Goal: Information Seeking & Learning: Learn about a topic

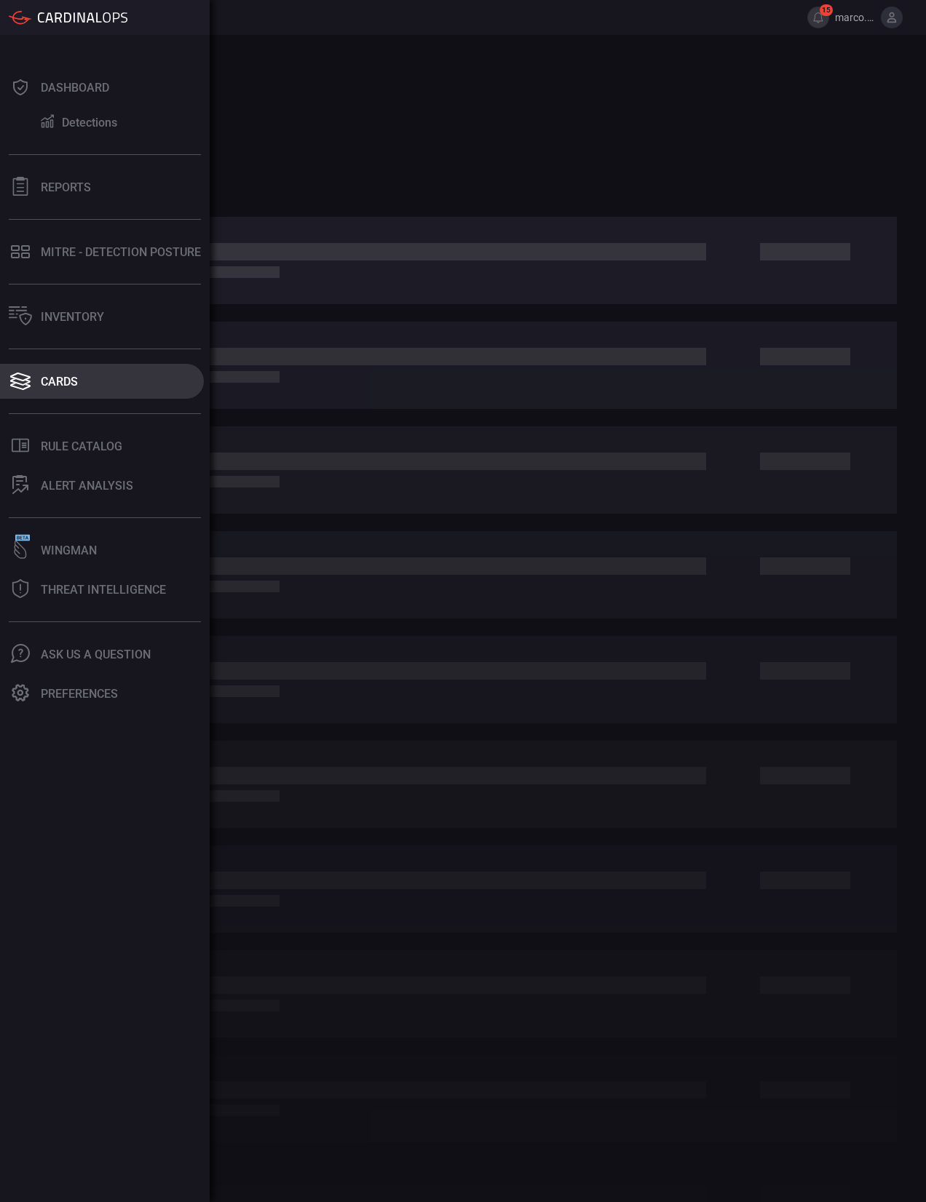
click at [44, 372] on button "Cards" at bounding box center [102, 381] width 204 height 35
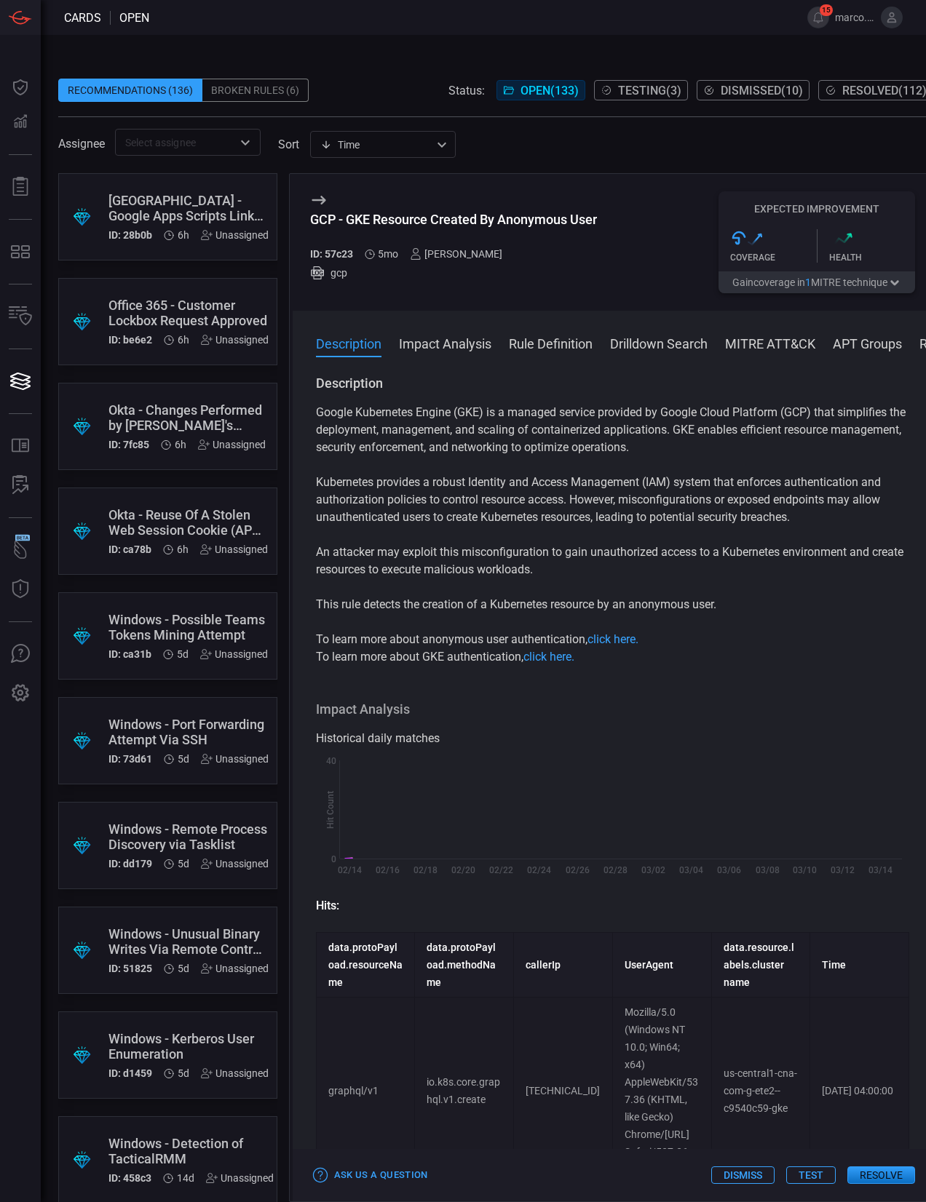
click at [329, 174] on div "GCP - GKE Resource Created By Anonymous User ID: 57c23 5mo [PERSON_NAME] gcp Ex…" at bounding box center [613, 242] width 640 height 137
click at [186, 146] on input "text" at bounding box center [175, 142] width 113 height 18
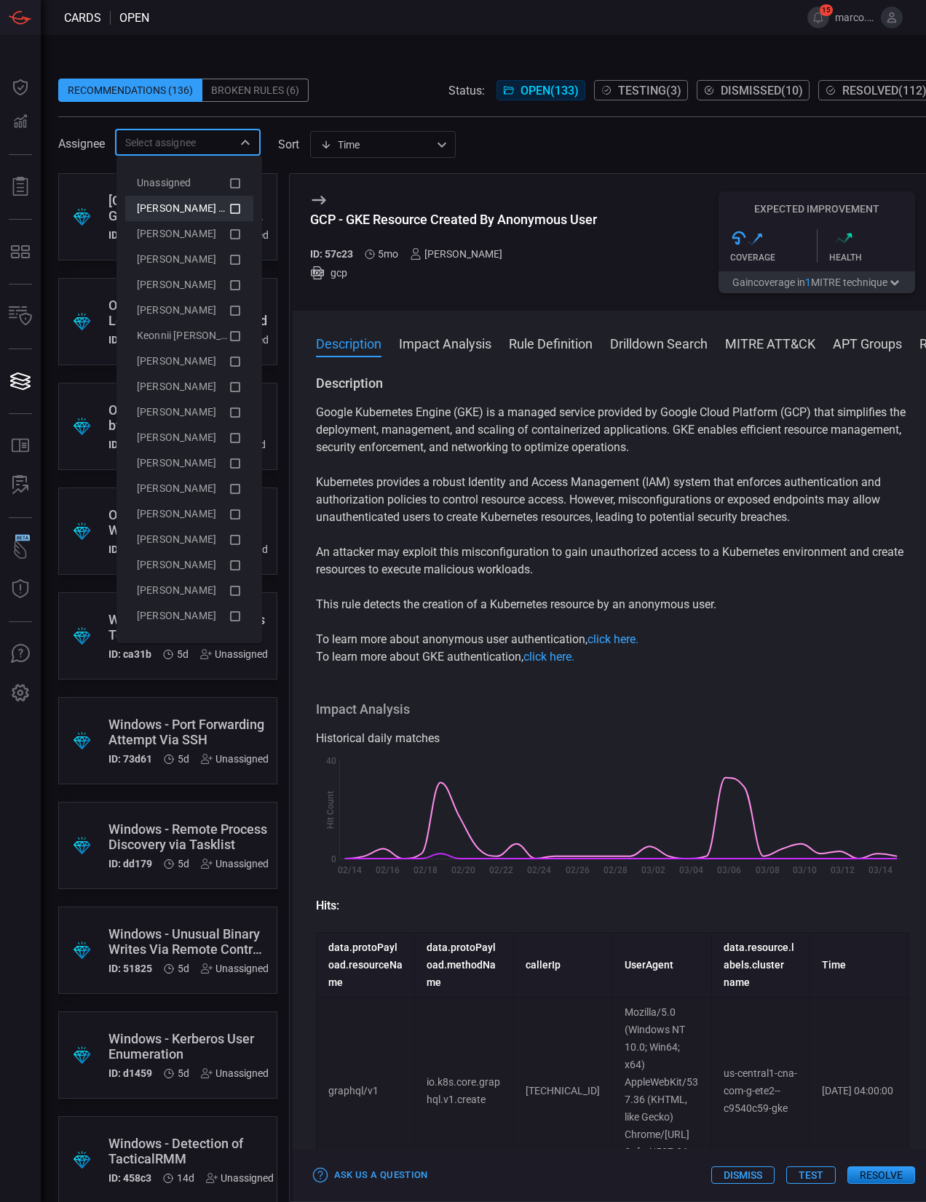
click at [210, 210] on span "[PERSON_NAME] (Myself)" at bounding box center [196, 208] width 119 height 12
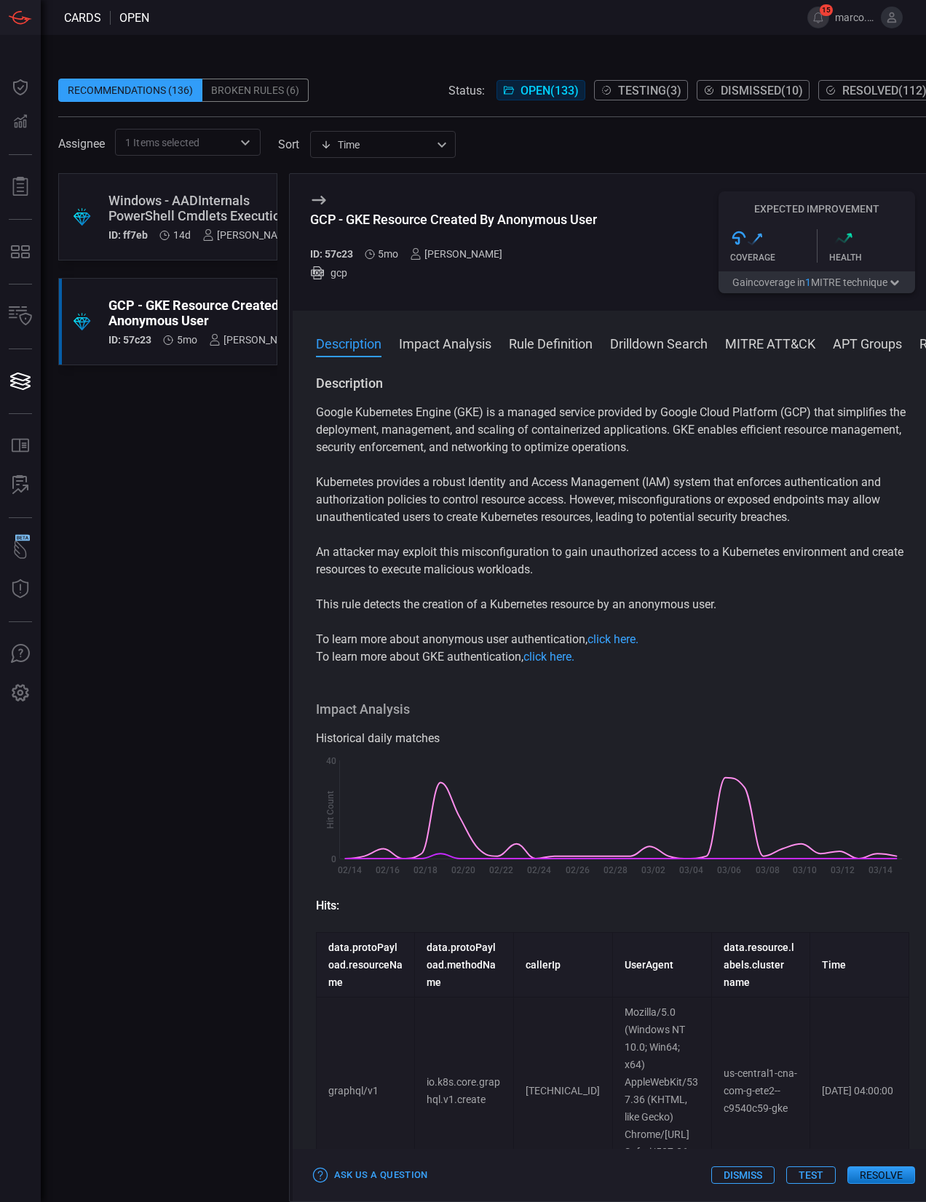
click at [384, 309] on div "GCP - GKE Resource Created By Anonymous User ID: 57c23 5mo [PERSON_NAME] gcp Ex…" at bounding box center [613, 242] width 640 height 137
click at [205, 312] on div "GCP - GKE Resource Created By Anonymous User" at bounding box center [204, 313] width 193 height 31
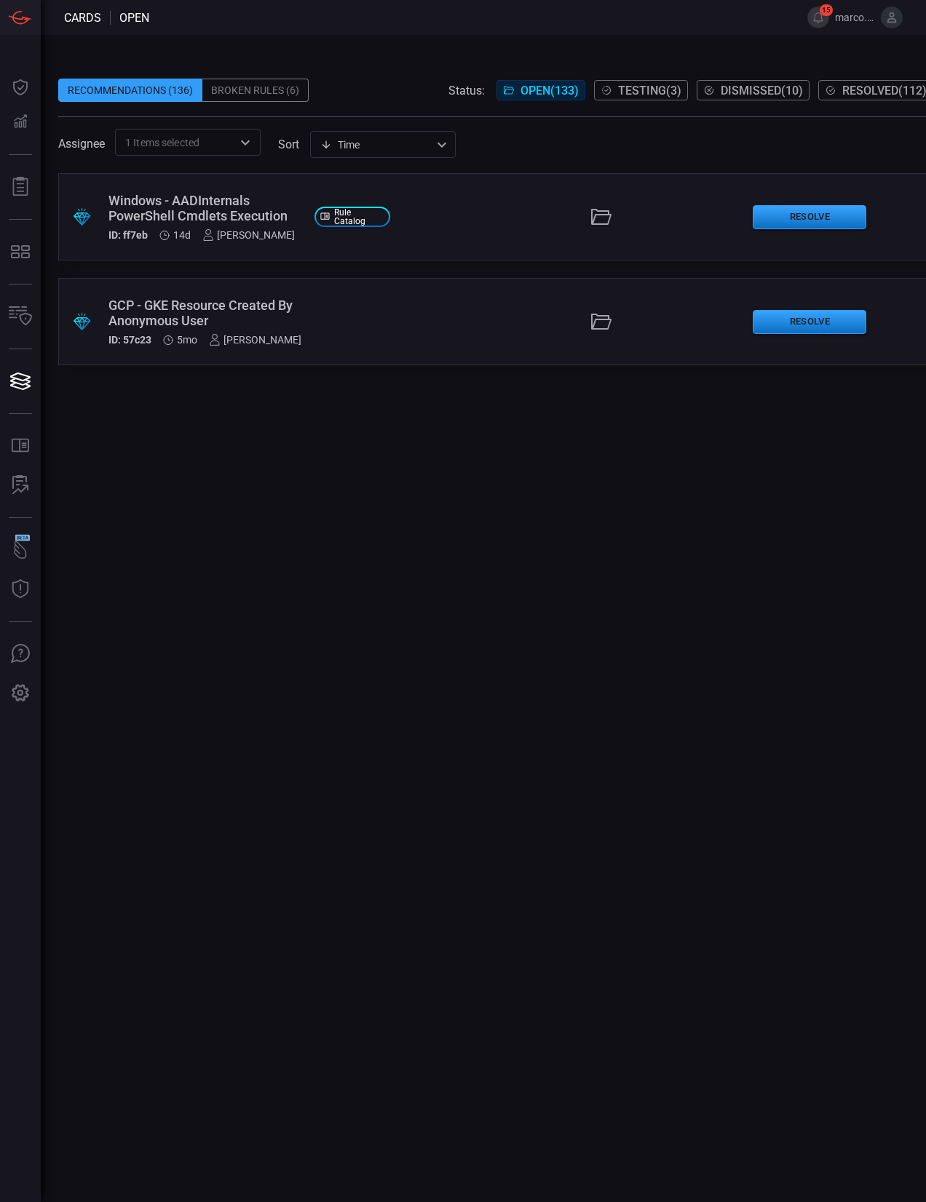
click at [226, 312] on div "GCP - GKE Resource Created By Anonymous User" at bounding box center [205, 313] width 194 height 31
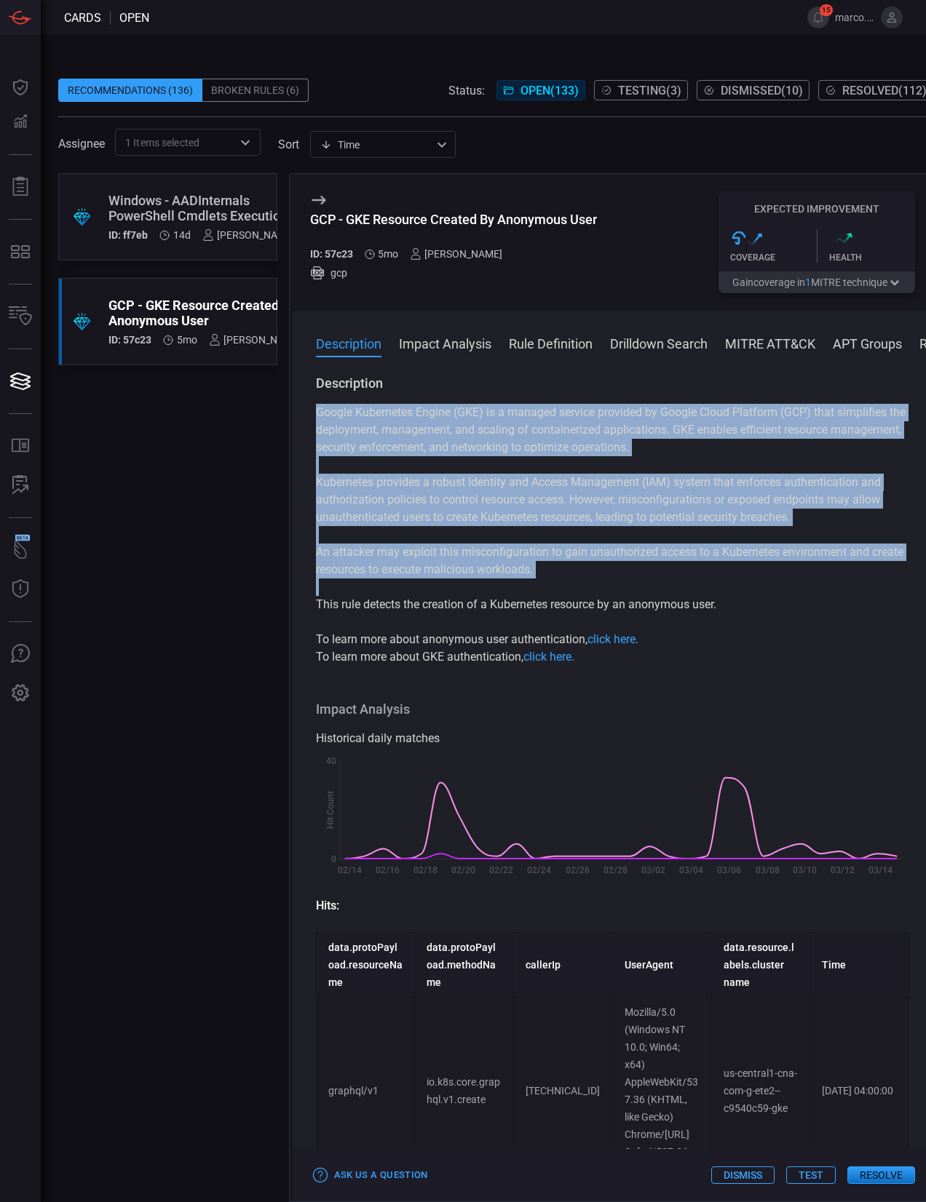
drag, startPoint x: 732, startPoint y: 614, endPoint x: 307, endPoint y: 402, distance: 474.9
click at [307, 402] on div "Description Google Kubernetes Engine (GKE) is a managed service provided by Goo…" at bounding box center [613, 786] width 640 height 822
copy div "Google Kubernetes Engine (GKE) is a managed service provided by Google Cloud Pl…"
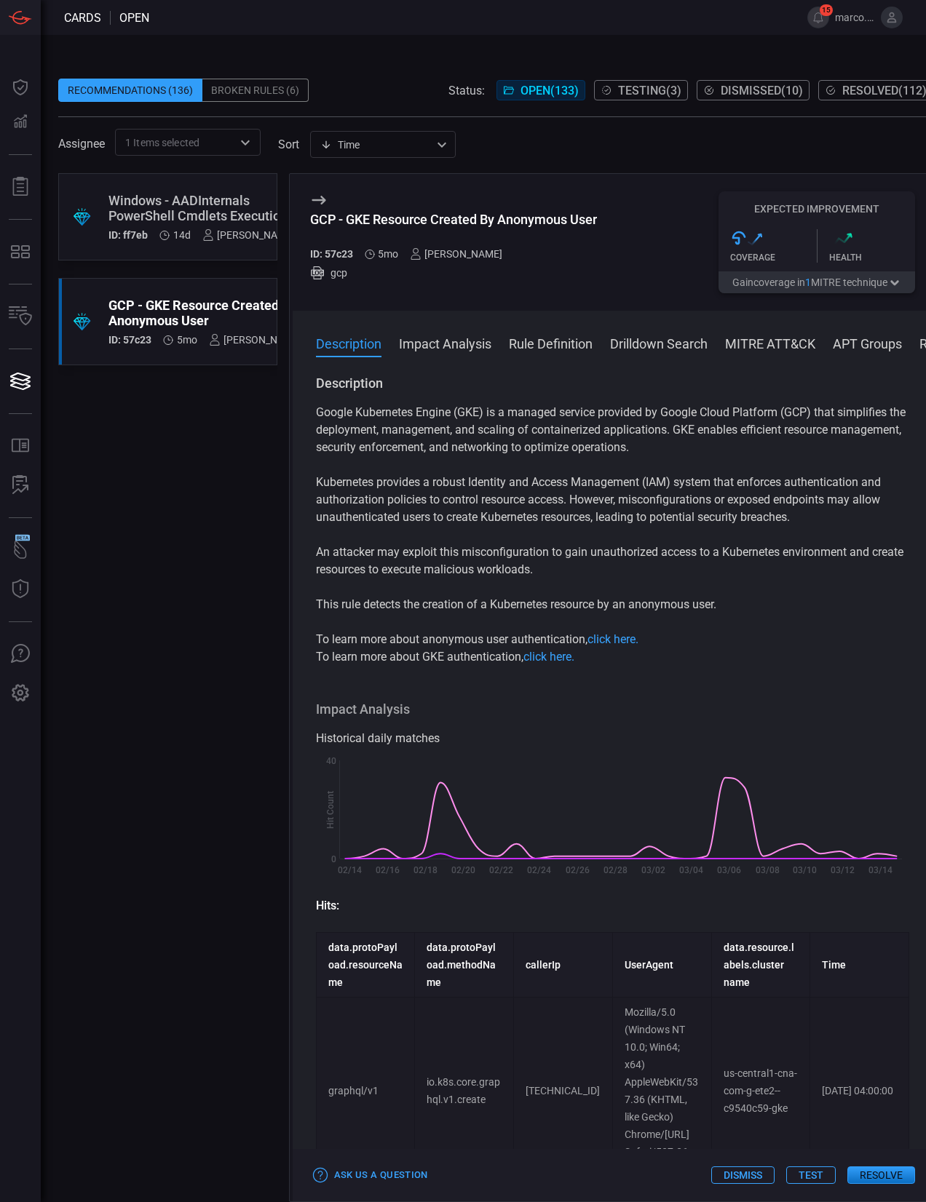
click at [167, 218] on div "Windows - AADInternals PowerShell Cmdlets Execution" at bounding box center [201, 208] width 186 height 31
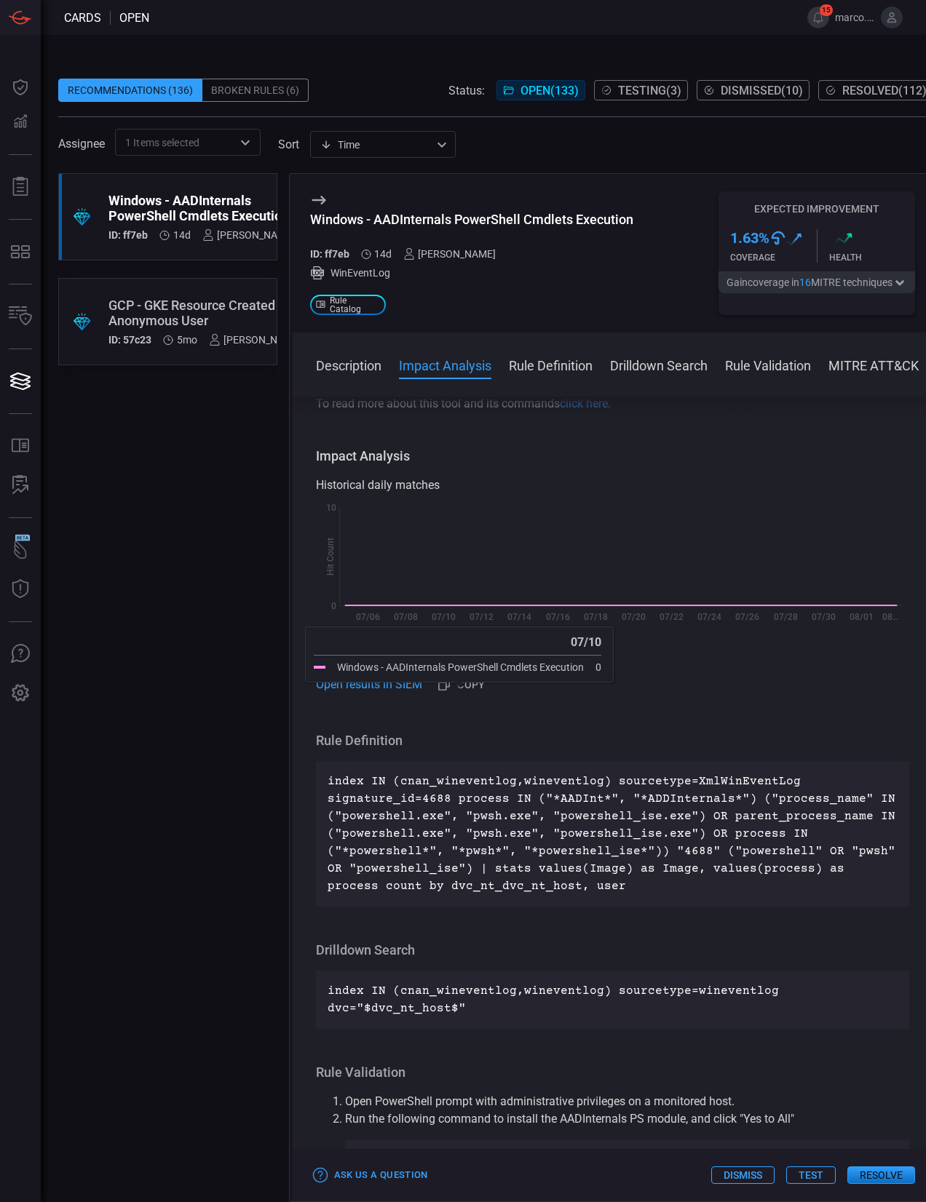
scroll to position [241, 0]
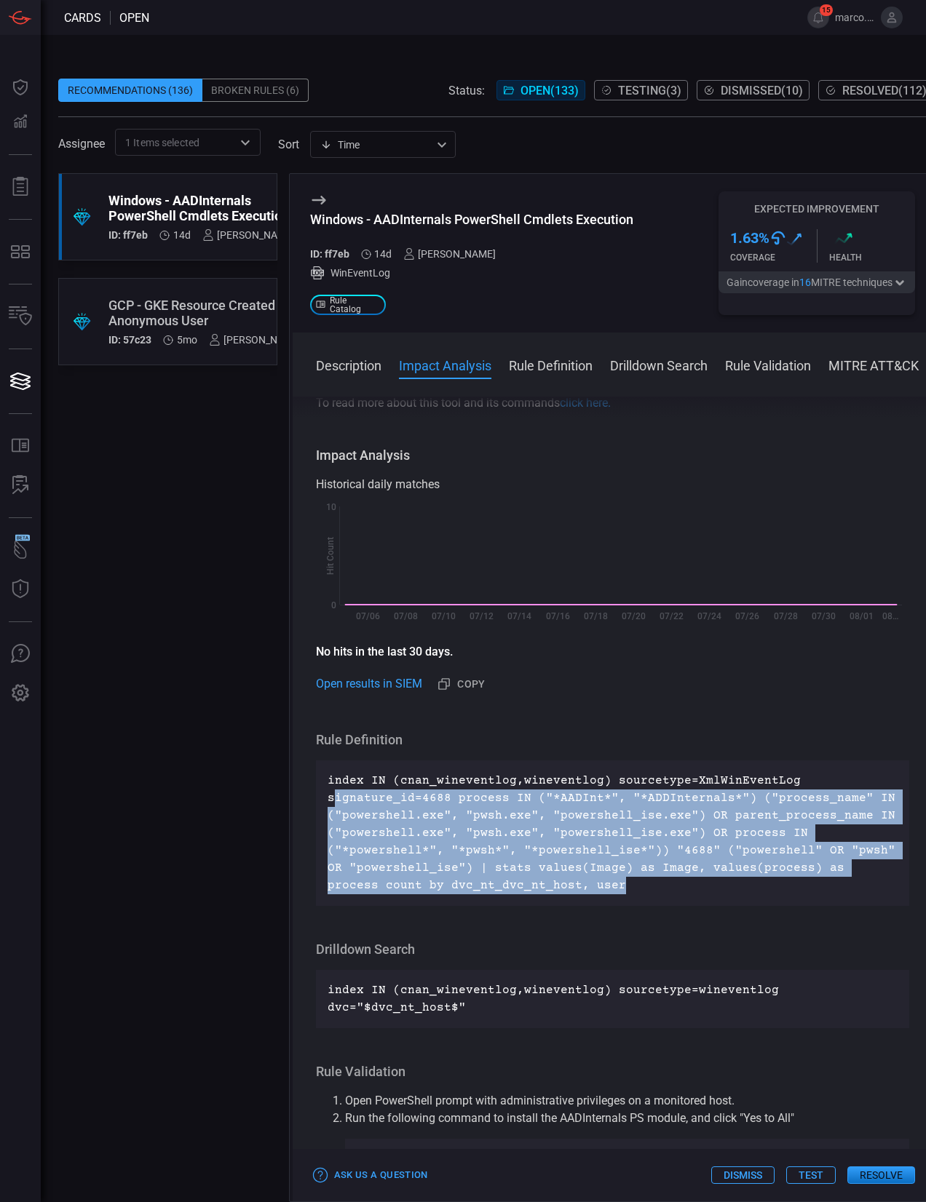
drag, startPoint x: 565, startPoint y: 887, endPoint x: 334, endPoint y: 796, distance: 248.0
click at [334, 796] on p "index IN (cnan_wineventlog,wineventlog) sourcetype=XmlWinEventLog signature_id=…" at bounding box center [613, 833] width 571 height 122
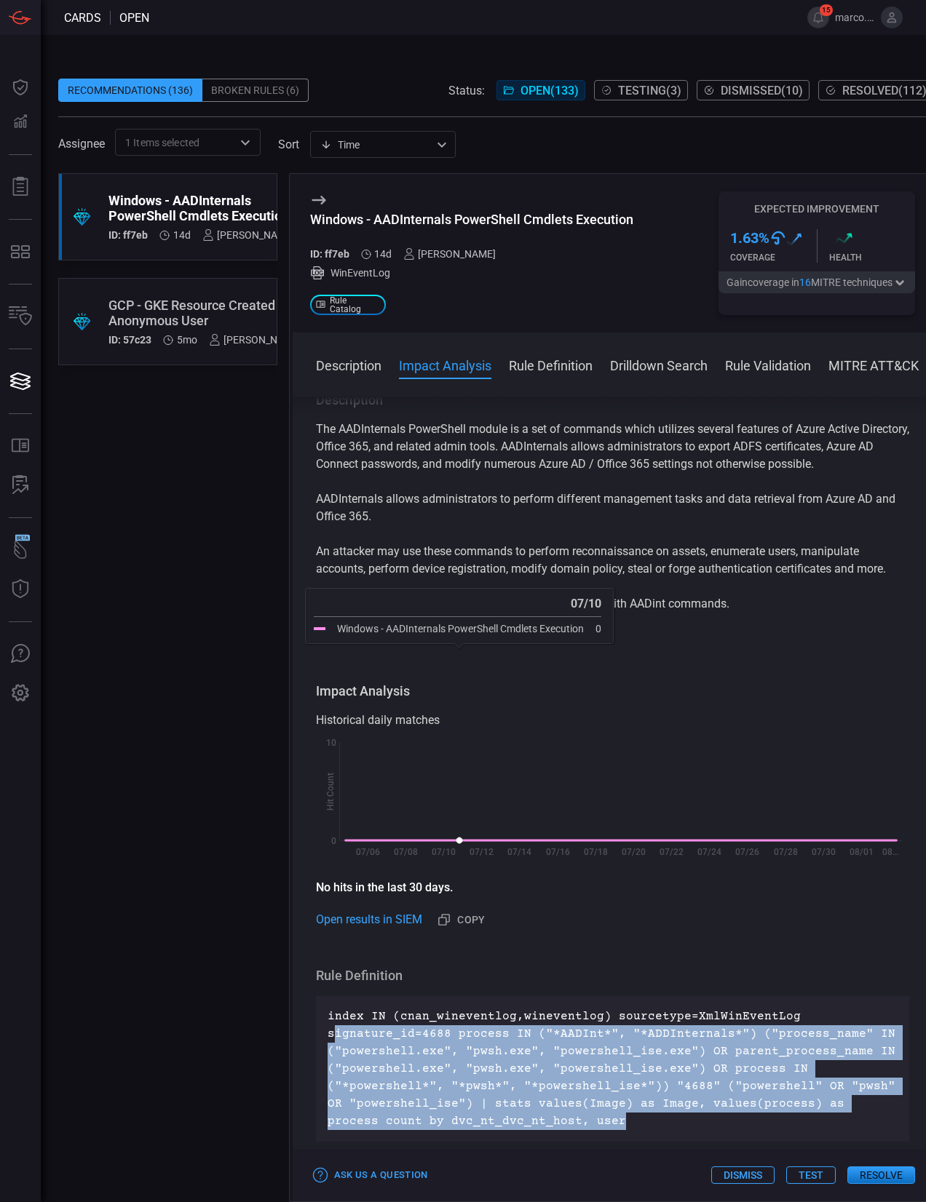
scroll to position [0, 0]
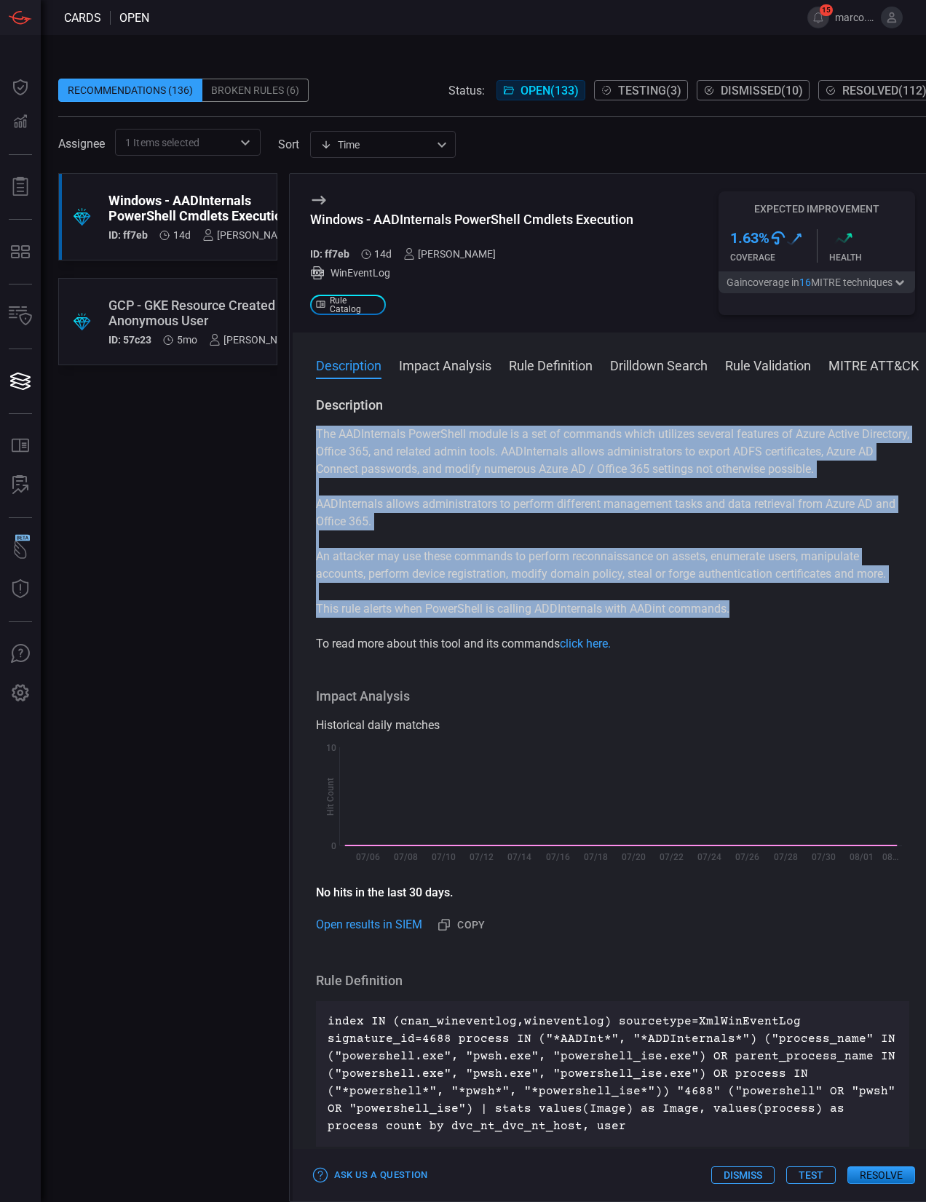
drag, startPoint x: 316, startPoint y: 432, endPoint x: 743, endPoint y: 605, distance: 460.7
click at [743, 605] on div "The AADInternals PowerShell module is a set of commands which utilizes several …" at bounding box center [613, 539] width 594 height 227
copy div "The AADInternals PowerShell module is a set of commands which utilizes several …"
